Goal: Register for event/course

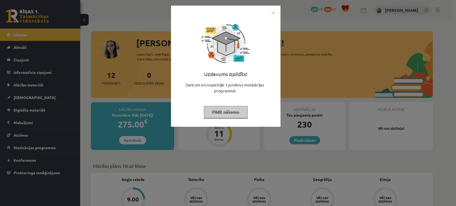
click at [233, 113] on button "Pildīt nākamo" at bounding box center [226, 112] width 44 height 12
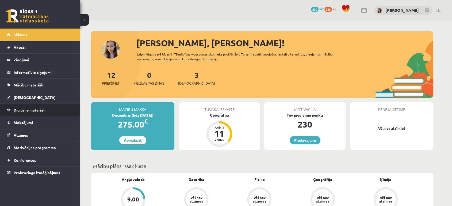
click at [21, 110] on span "Digitālie materiāli" at bounding box center [30, 110] width 32 height 5
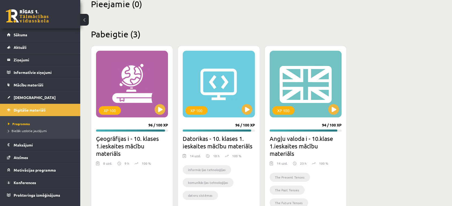
scroll to position [138, 0]
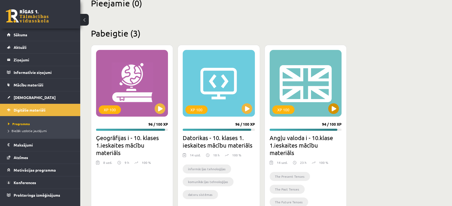
click at [326, 106] on div "XP 100" at bounding box center [306, 83] width 72 height 67
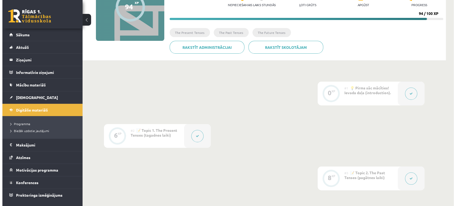
scroll to position [69, 0]
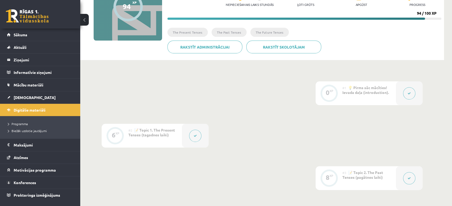
click at [196, 131] on button at bounding box center [195, 136] width 12 height 12
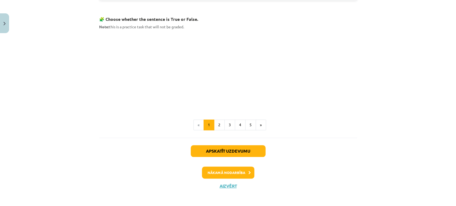
scroll to position [350, 0]
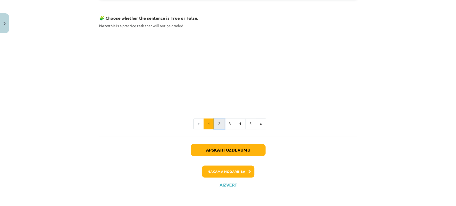
click at [219, 123] on button "2" at bounding box center [219, 124] width 11 height 11
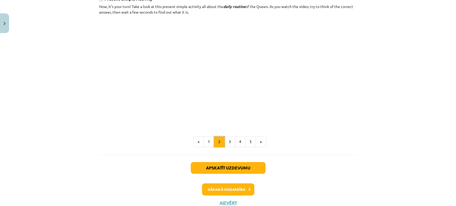
scroll to position [337, 0]
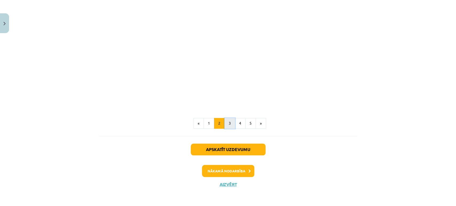
click at [231, 126] on button "3" at bounding box center [230, 123] width 11 height 11
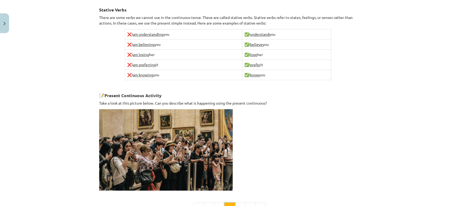
scroll to position [378, 0]
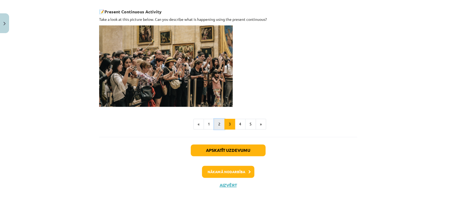
click at [219, 124] on button "2" at bounding box center [219, 124] width 11 height 11
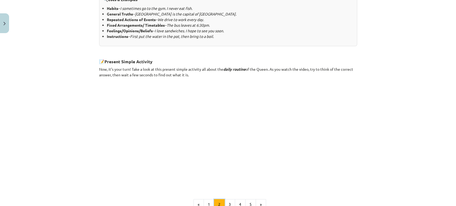
scroll to position [294, 0]
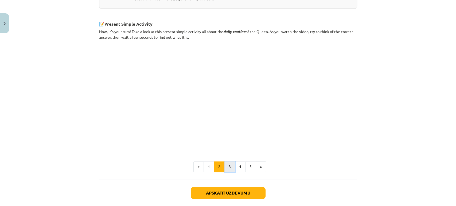
click at [226, 165] on button "3" at bounding box center [230, 167] width 11 height 11
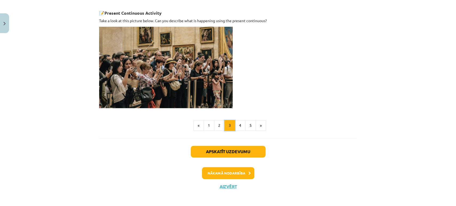
scroll to position [378, 0]
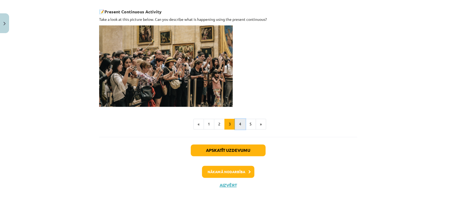
click at [235, 124] on button "4" at bounding box center [240, 124] width 11 height 11
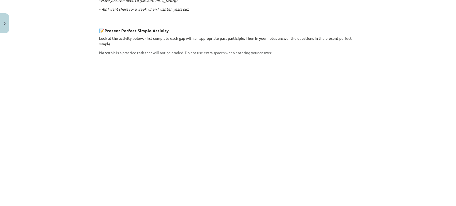
scroll to position [409, 0]
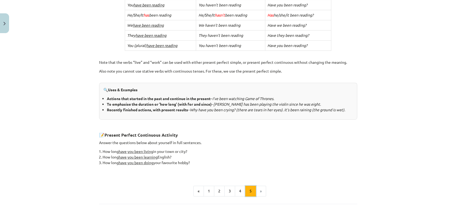
scroll to position [166, 0]
click at [126, 151] on u "have you been living" at bounding box center [136, 151] width 34 height 5
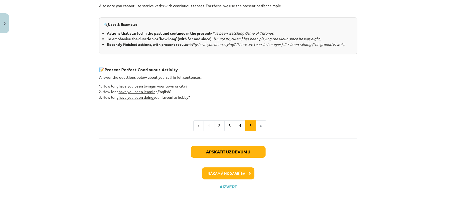
scroll to position [233, 0]
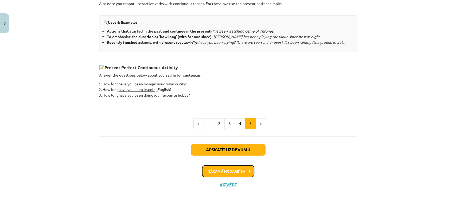
click at [239, 170] on button "Nākamā nodarbība" at bounding box center [228, 172] width 52 height 12
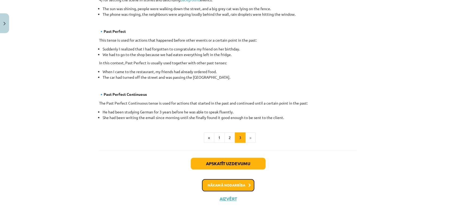
scroll to position [315, 0]
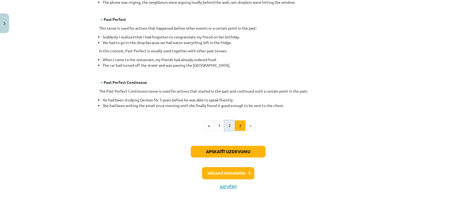
click at [230, 121] on button "2" at bounding box center [230, 126] width 11 height 11
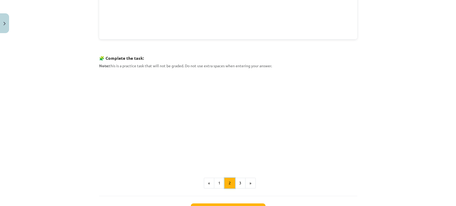
scroll to position [272, 0]
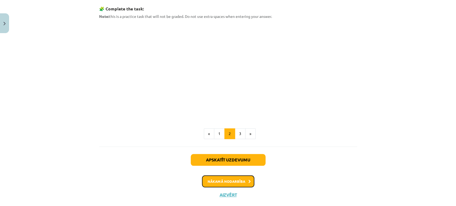
click at [228, 187] on button "Nākamā nodarbība" at bounding box center [228, 182] width 52 height 12
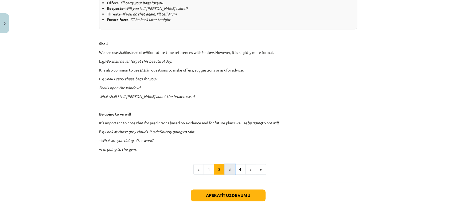
click at [227, 171] on button "3" at bounding box center [230, 169] width 11 height 11
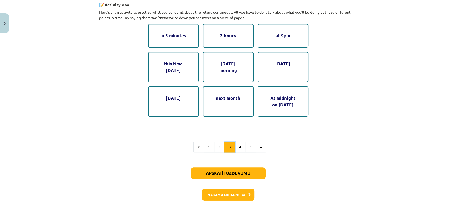
scroll to position [306, 0]
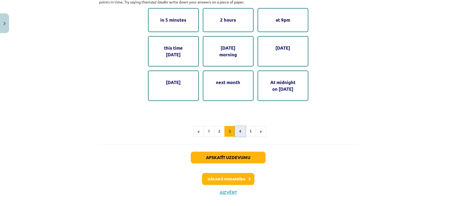
click at [239, 132] on button "4" at bounding box center [240, 131] width 11 height 11
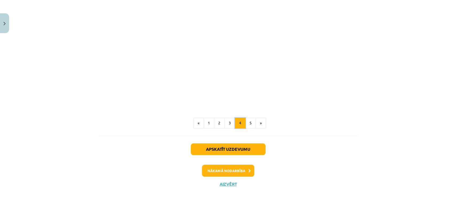
scroll to position [304, 0]
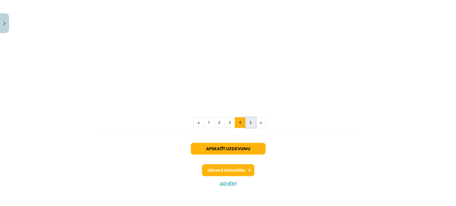
click at [250, 128] on button "5" at bounding box center [250, 122] width 11 height 11
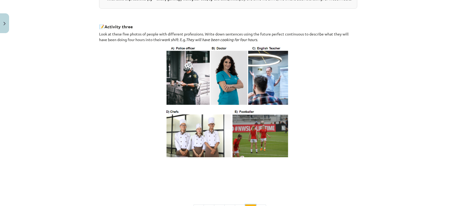
scroll to position [334, 0]
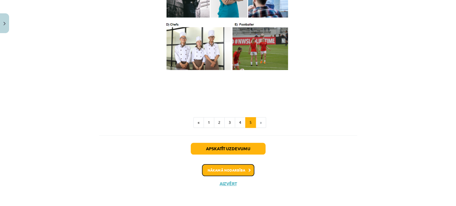
click at [244, 174] on button "Nākamā nodarbība" at bounding box center [228, 170] width 52 height 12
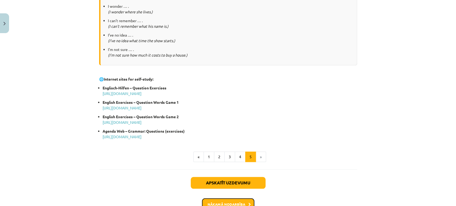
scroll to position [256, 0]
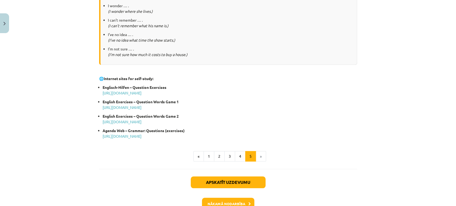
click at [237, 162] on div "Direct and Indirect Questions There are direct questions and indirect questions…" at bounding box center [228, 1] width 258 height 335
click at [237, 160] on button "4" at bounding box center [240, 156] width 11 height 11
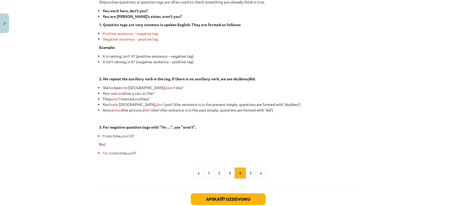
scroll to position [96, 0]
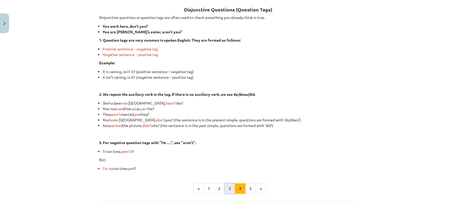
click at [227, 186] on button "3" at bounding box center [230, 189] width 11 height 11
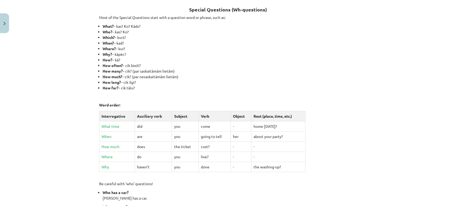
scroll to position [243, 0]
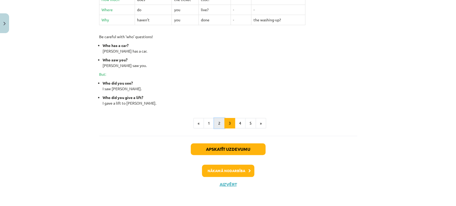
click at [214, 125] on button "2" at bounding box center [219, 123] width 11 height 11
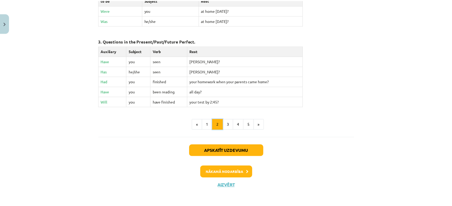
scroll to position [0, 0]
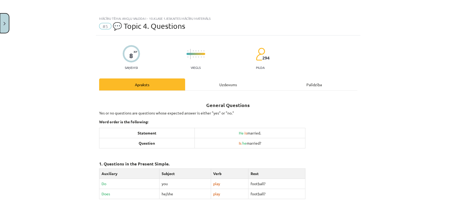
click at [2, 18] on button "Close" at bounding box center [4, 23] width 9 height 20
click at [32, 18] on div "Mācību tēma: Angļu valoda i - 10.klase 1.ieskaites mācību materiāls #5 💬 Topic …" at bounding box center [228, 103] width 456 height 206
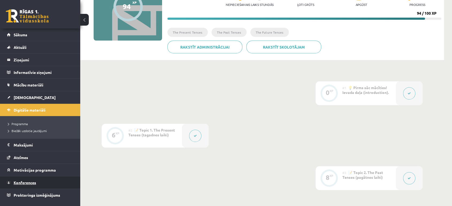
click at [29, 181] on span "Konferences" at bounding box center [25, 183] width 22 height 5
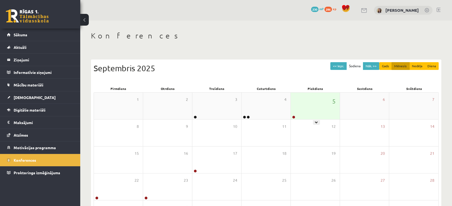
click at [324, 112] on div "5" at bounding box center [315, 106] width 49 height 27
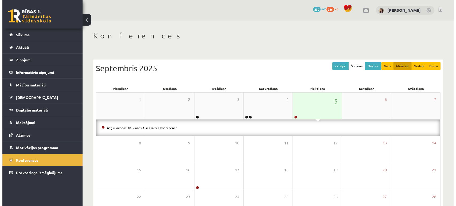
scroll to position [65, 0]
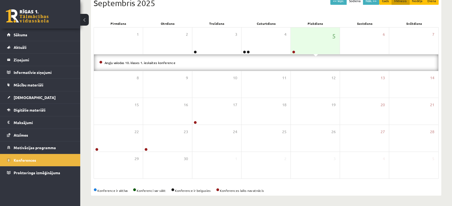
click at [166, 64] on li "Angļu valodas 10. klases 1. ieskaites konference" at bounding box center [266, 63] width 334 height 6
click at [166, 63] on link "Angļu valodas 10. klases 1. ieskaites konference" at bounding box center [140, 63] width 71 height 4
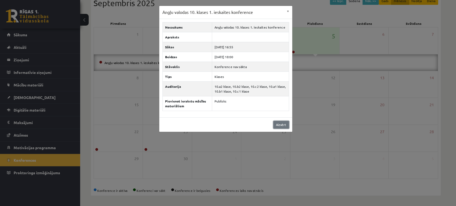
click at [279, 124] on link "Aizvērt" at bounding box center [282, 125] width 16 height 8
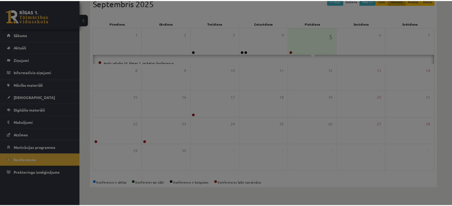
scroll to position [49, 0]
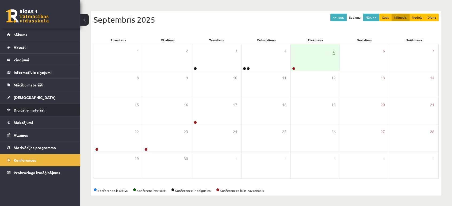
click at [28, 108] on span "Digitālie materiāli" at bounding box center [30, 110] width 32 height 5
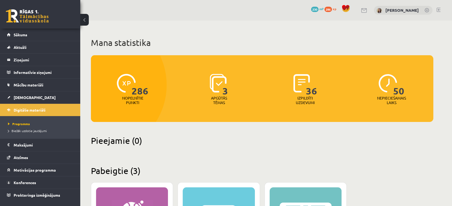
click at [21, 21] on link at bounding box center [27, 15] width 43 height 13
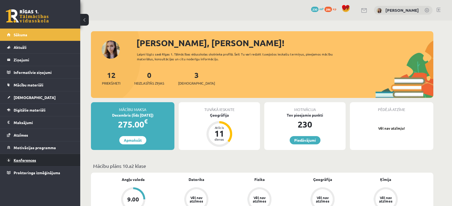
click at [35, 161] on span "Konferences" at bounding box center [25, 160] width 22 height 5
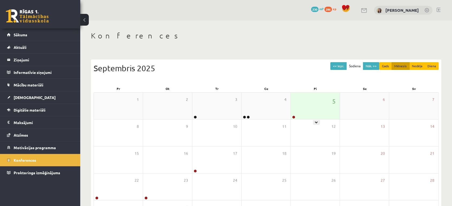
click at [317, 103] on div "5" at bounding box center [315, 106] width 49 height 27
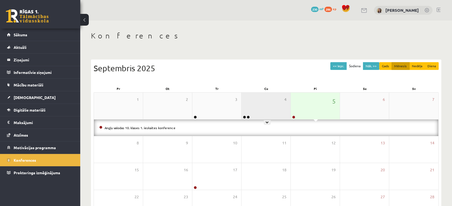
click at [273, 104] on div "4" at bounding box center [265, 106] width 49 height 27
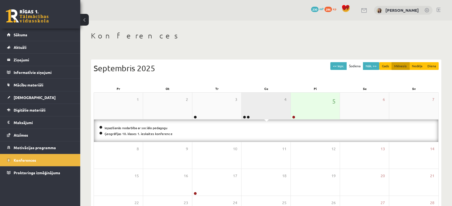
click at [273, 104] on div "4" at bounding box center [265, 106] width 49 height 27
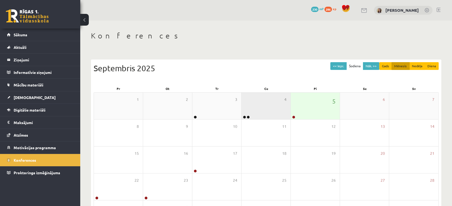
click at [273, 104] on div "4" at bounding box center [265, 106] width 49 height 27
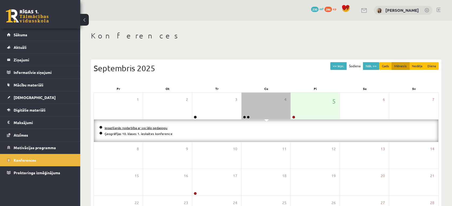
click at [161, 129] on link "Iepazīšanās nodarbība ar sociālo pedagogu" at bounding box center [136, 128] width 63 height 4
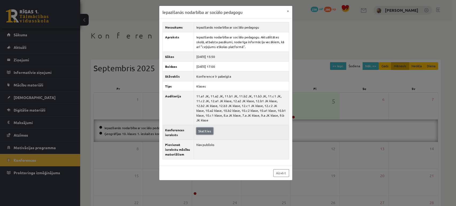
click at [206, 128] on link "Skatīties" at bounding box center [205, 131] width 17 height 7
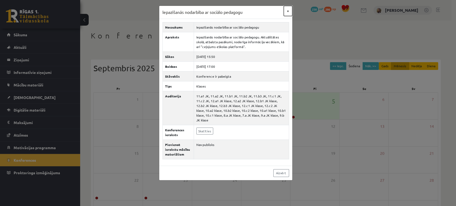
click at [290, 10] on button "×" at bounding box center [288, 11] width 9 height 10
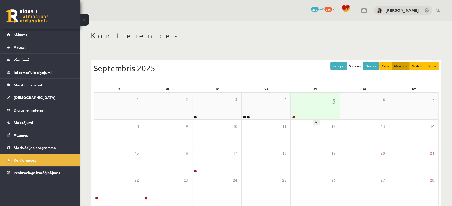
click at [297, 110] on div "5" at bounding box center [315, 106] width 49 height 27
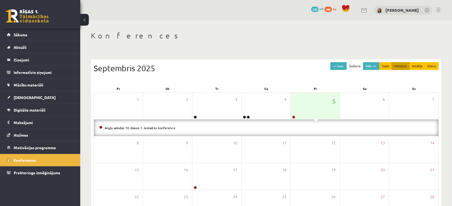
click at [170, 130] on li "Angļu valodas 10. klases 1. ieskaites konference" at bounding box center [266, 128] width 334 height 6
click at [170, 129] on link "Angļu valodas 10. klases 1. ieskaites konference" at bounding box center [140, 128] width 71 height 4
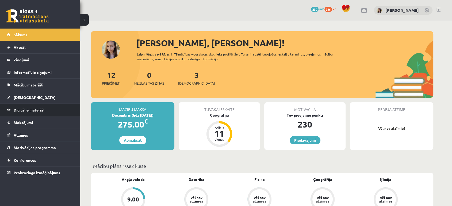
click at [27, 109] on span "Digitālie materiāli" at bounding box center [30, 110] width 32 height 5
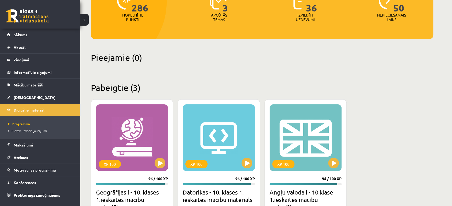
scroll to position [119, 0]
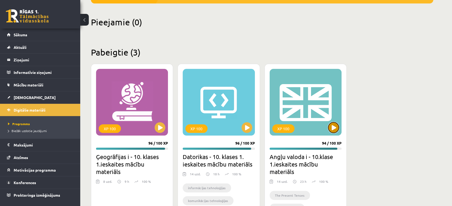
click at [333, 130] on button at bounding box center [333, 127] width 11 height 11
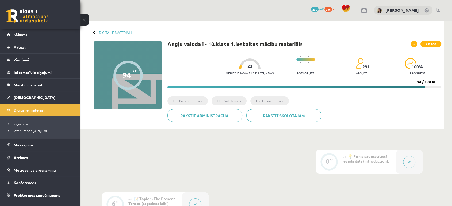
click at [44, 12] on link at bounding box center [27, 15] width 43 height 13
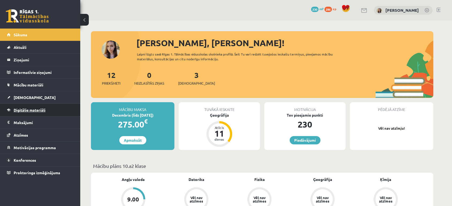
click at [24, 111] on span "Digitālie materiāli" at bounding box center [30, 110] width 32 height 5
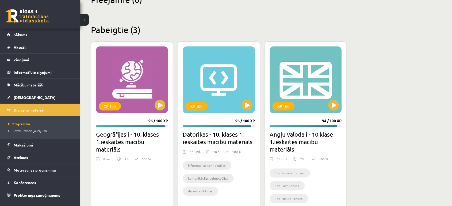
scroll to position [159, 0]
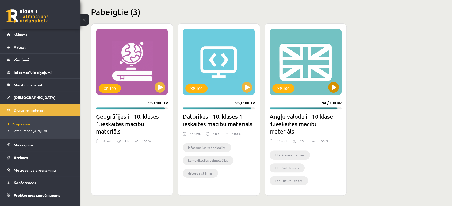
click at [298, 70] on div "XP 100" at bounding box center [306, 62] width 72 height 67
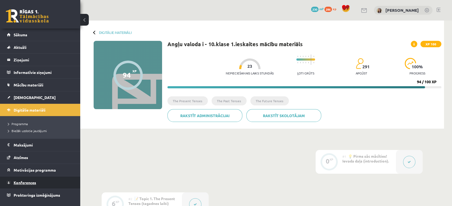
click at [33, 182] on span "Konferences" at bounding box center [25, 183] width 22 height 5
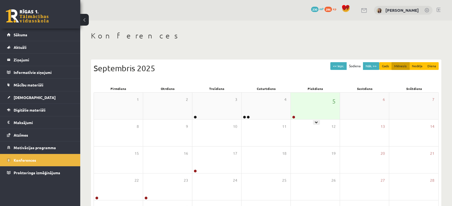
click at [305, 109] on div "5" at bounding box center [315, 106] width 49 height 27
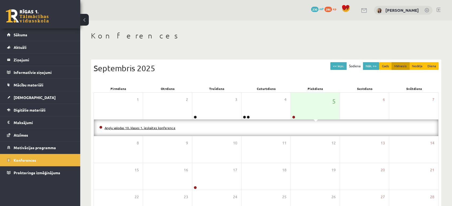
click at [169, 128] on link "Angļu valodas 10. klases 1. ieskaites konference" at bounding box center [140, 128] width 71 height 4
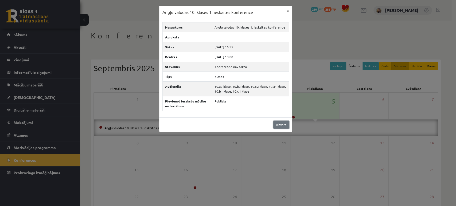
click at [284, 125] on link "Aizvērt" at bounding box center [282, 125] width 16 height 8
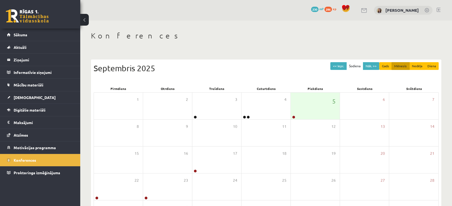
click at [314, 68] on div "Septembris 2025" at bounding box center [266, 68] width 345 height 12
click at [311, 104] on div "5" at bounding box center [315, 106] width 49 height 27
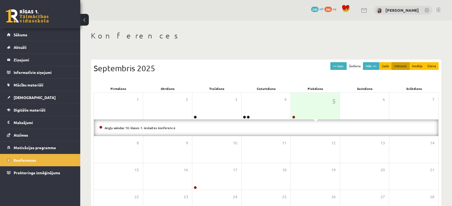
click at [169, 131] on div "Angļu valodas 10. klases 1. ieskaites konference" at bounding box center [266, 128] width 344 height 17
click at [168, 128] on link "Angļu valodas 10. klases 1. ieskaites konference" at bounding box center [140, 128] width 71 height 4
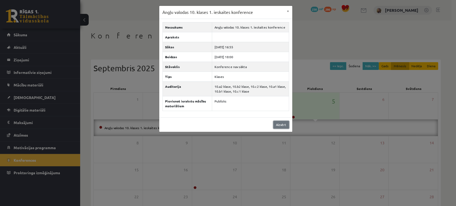
click at [283, 125] on link "Aizvērt" at bounding box center [282, 125] width 16 height 8
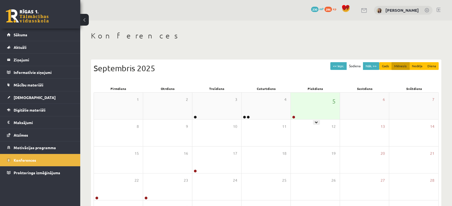
click at [310, 99] on div "5" at bounding box center [315, 106] width 49 height 27
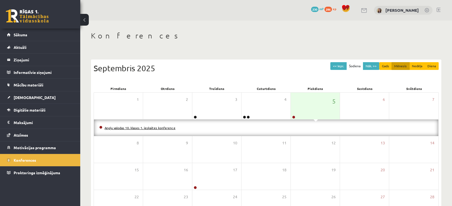
click at [165, 128] on link "Angļu valodas 10. klases 1. ieskaites konference" at bounding box center [140, 128] width 71 height 4
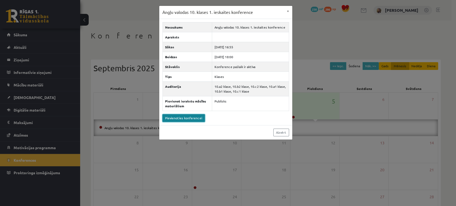
click at [182, 119] on link "Pievienoties konferencei" at bounding box center [184, 118] width 43 height 8
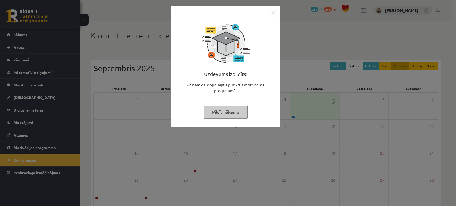
drag, startPoint x: 235, startPoint y: 112, endPoint x: 343, endPoint y: 129, distance: 109.9
click at [343, 129] on div "Uzdevums izpildīts! Sveicam esi nopelnījis 1 punktus motivācijas programmā Pild…" at bounding box center [228, 103] width 456 height 206
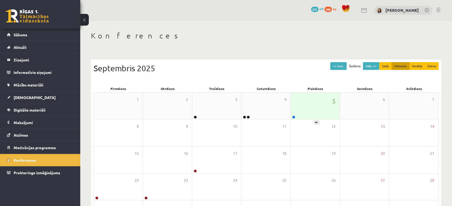
click at [301, 110] on div "5" at bounding box center [315, 106] width 49 height 27
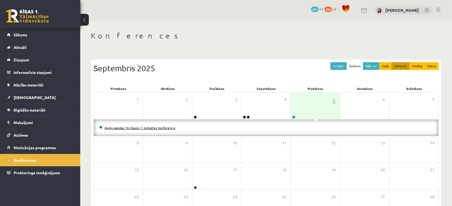
click at [168, 129] on link "Angļu valodas 10. klases 1. ieskaites konference" at bounding box center [140, 128] width 71 height 4
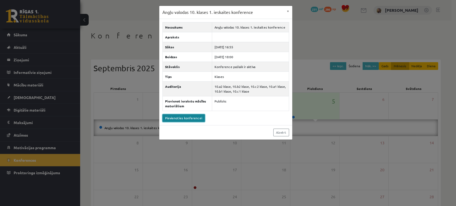
click at [180, 117] on link "Pievienoties konferencei" at bounding box center [184, 118] width 43 height 8
